Goal: Task Accomplishment & Management: Complete application form

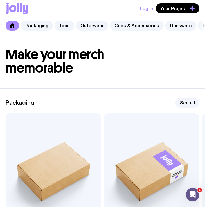
click at [12, 8] on icon at bounding box center [17, 9] width 23 height 12
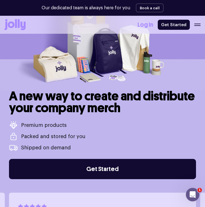
scroll to position [47, 0]
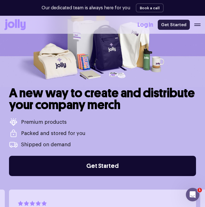
click at [165, 26] on link "Get Started" at bounding box center [173, 25] width 32 height 10
